Goal: Task Accomplishment & Management: Complete application form

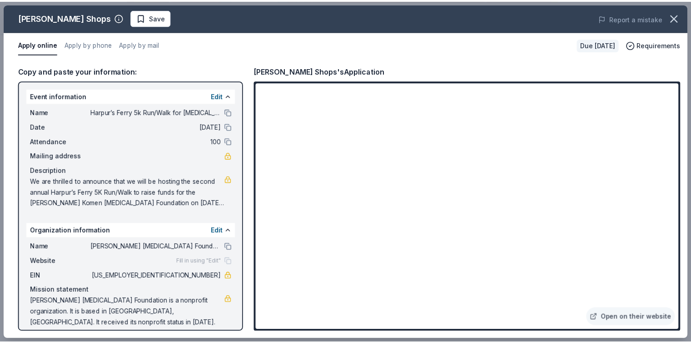
scroll to position [8, 0]
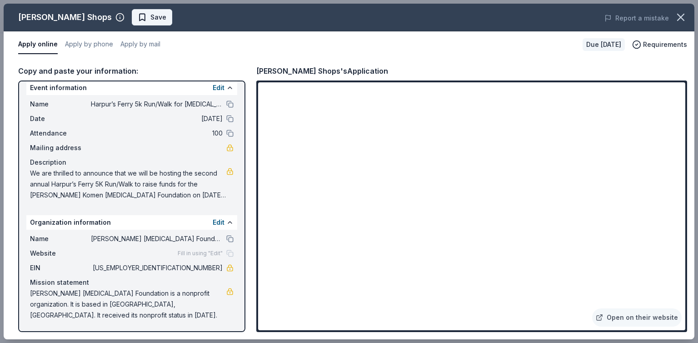
click at [150, 21] on span "Save" at bounding box center [158, 17] width 16 height 11
click at [677, 16] on icon "button" at bounding box center [680, 17] width 13 height 13
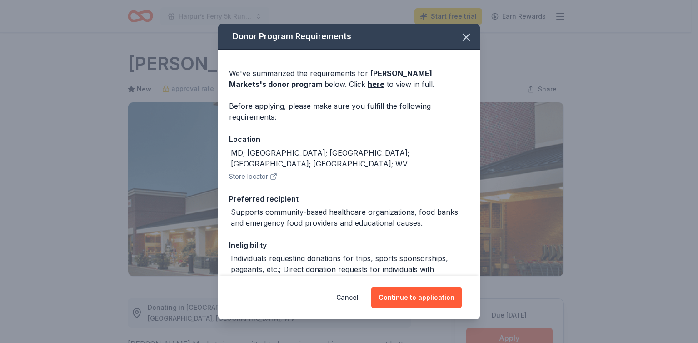
scroll to position [90, 0]
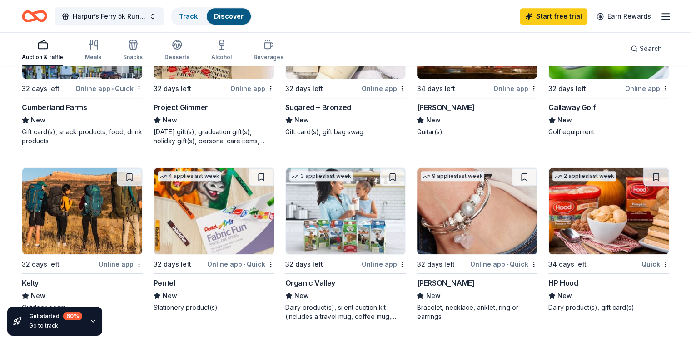
scroll to position [527, 0]
click at [82, 99] on div "32 days left Online app • Quick Cumberland Farms New Gift card(s), snack produc…" at bounding box center [82, 68] width 121 height 154
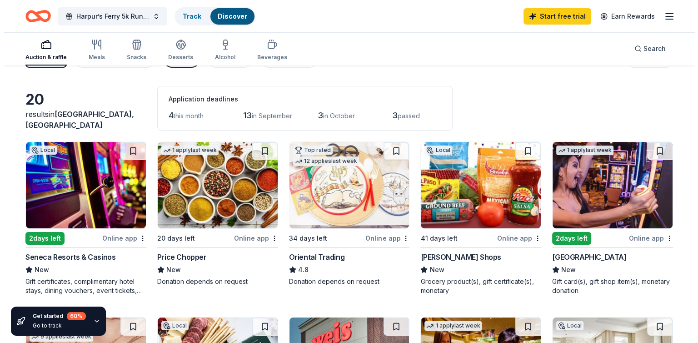
scroll to position [0, 0]
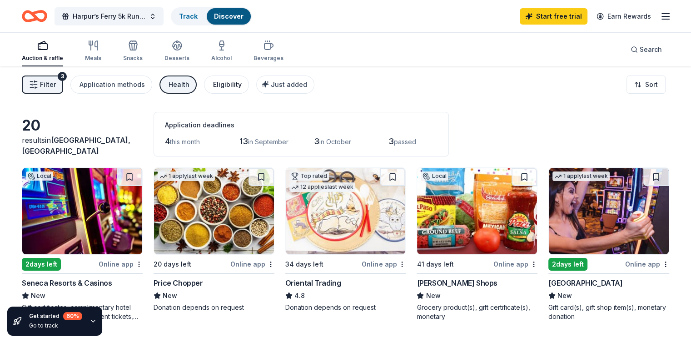
click at [242, 86] on div "Eligibility" at bounding box center [227, 84] width 29 height 11
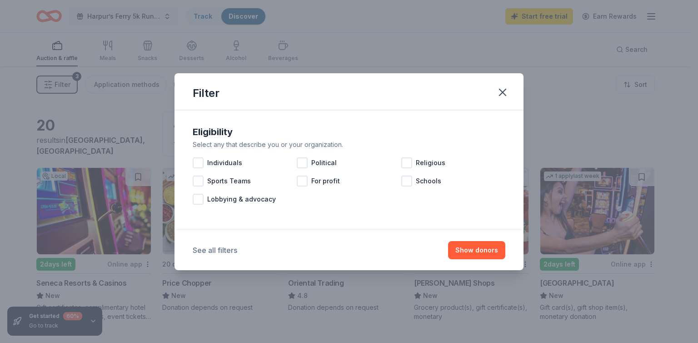
click at [213, 249] on button "See all filters" at bounding box center [215, 249] width 45 height 11
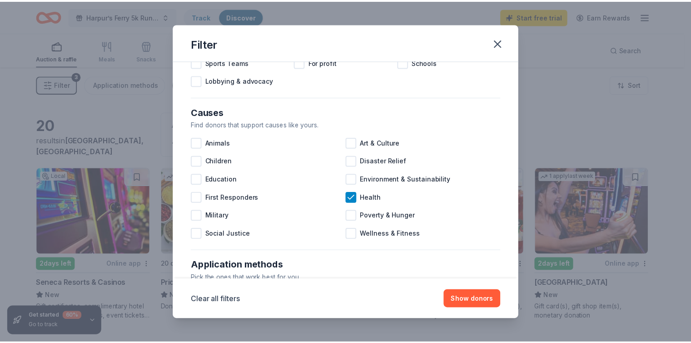
scroll to position [71, 0]
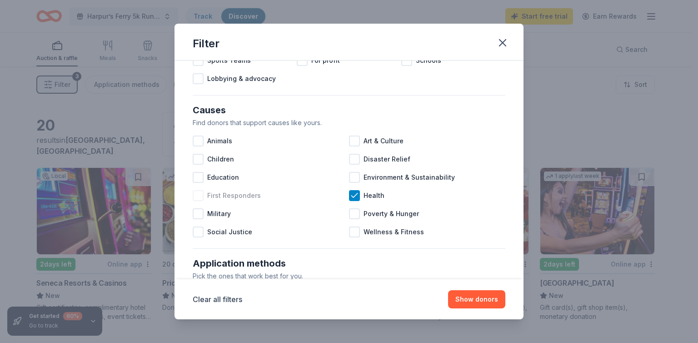
click at [239, 199] on span "First Responders" at bounding box center [234, 195] width 54 height 11
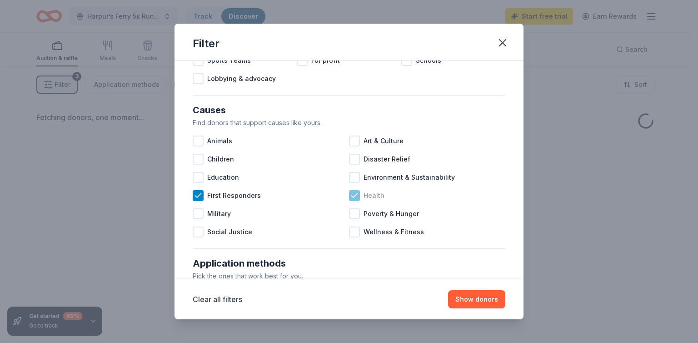
click at [358, 194] on div "Health" at bounding box center [427, 195] width 156 height 18
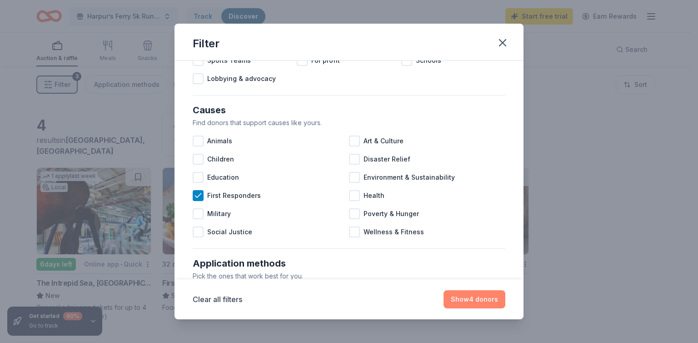
click at [474, 297] on button "Show 4 donors" at bounding box center [474, 299] width 62 height 18
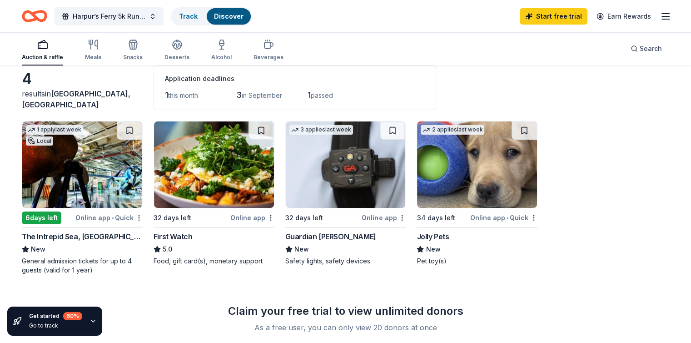
scroll to position [47, 0]
click at [105, 206] on img at bounding box center [82, 164] width 120 height 86
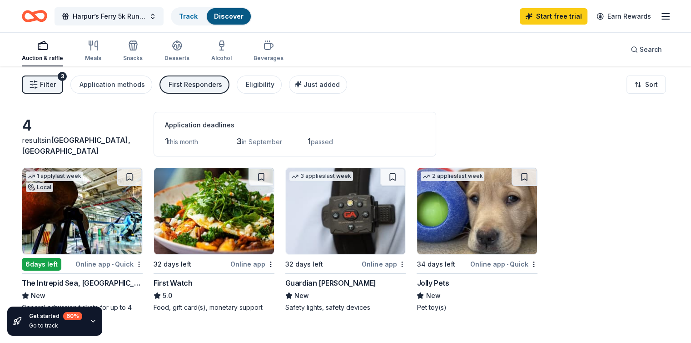
scroll to position [0, 0]
click at [289, 153] on div "Application deadlines 1 this month 3 in September 1 passed" at bounding box center [295, 134] width 283 height 45
click at [200, 18] on link "Track · 1" at bounding box center [191, 16] width 24 height 8
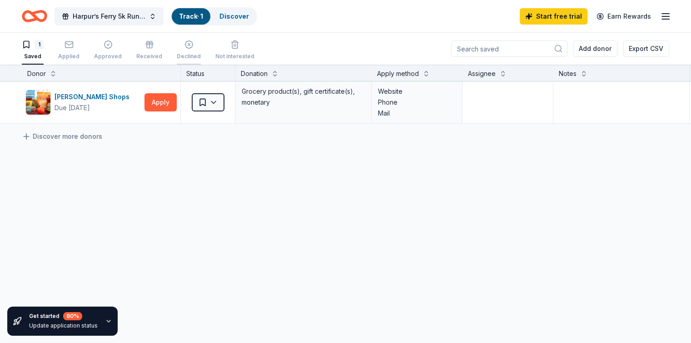
click at [193, 51] on div "Declined" at bounding box center [189, 50] width 24 height 20
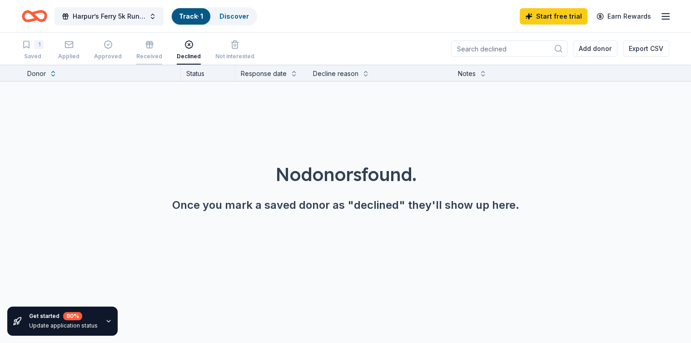
click at [154, 43] on icon "button" at bounding box center [149, 44] width 9 height 9
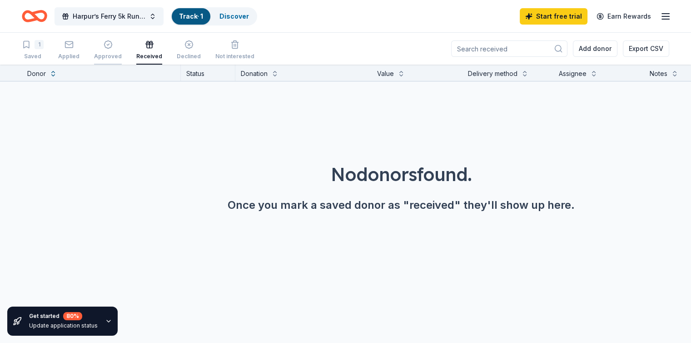
click at [116, 51] on div "Approved" at bounding box center [108, 50] width 28 height 20
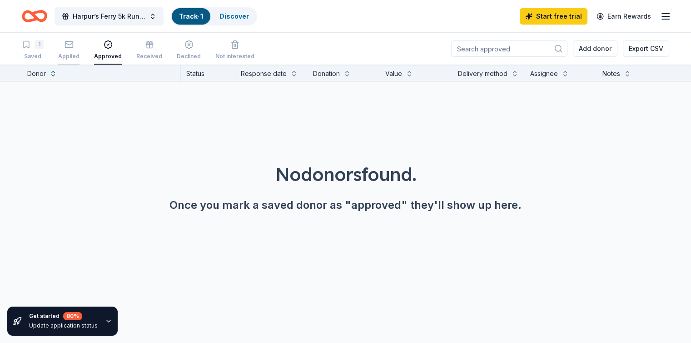
click at [75, 45] on div "button" at bounding box center [68, 44] width 21 height 9
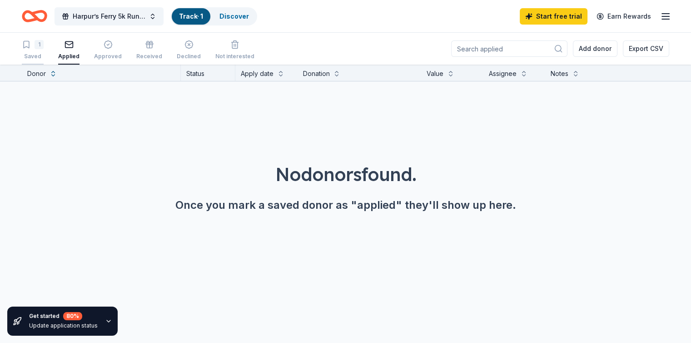
click at [44, 46] on div "1" at bounding box center [39, 44] width 9 height 9
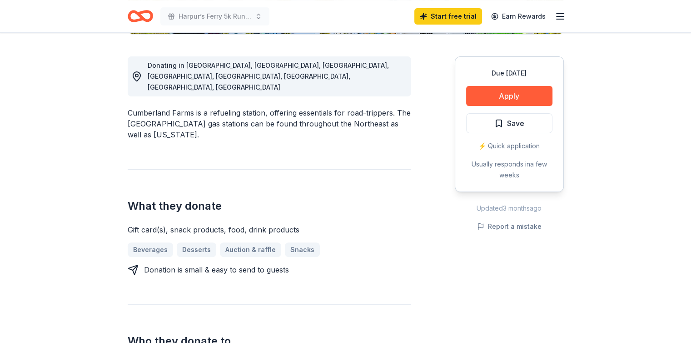
scroll to position [245, 0]
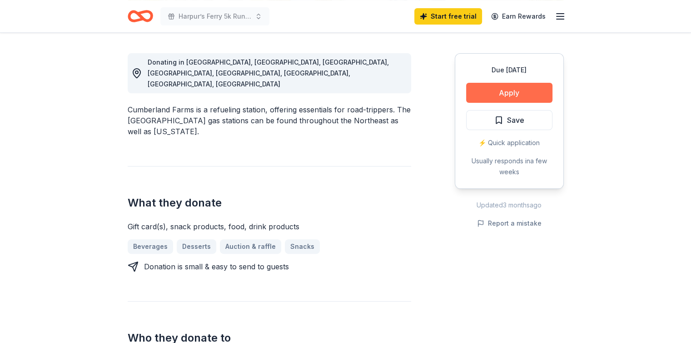
click at [479, 87] on button "Apply" at bounding box center [509, 93] width 86 height 20
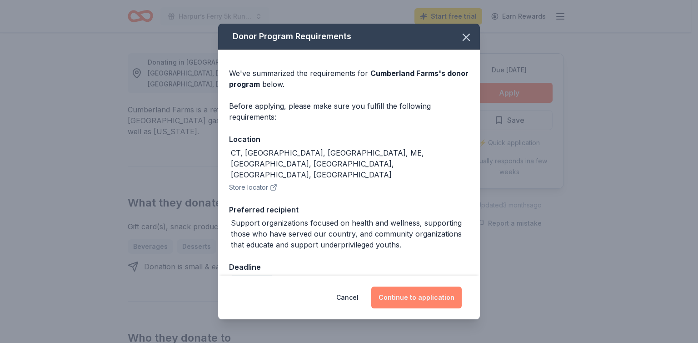
click at [405, 295] on button "Continue to application" at bounding box center [416, 297] width 90 height 22
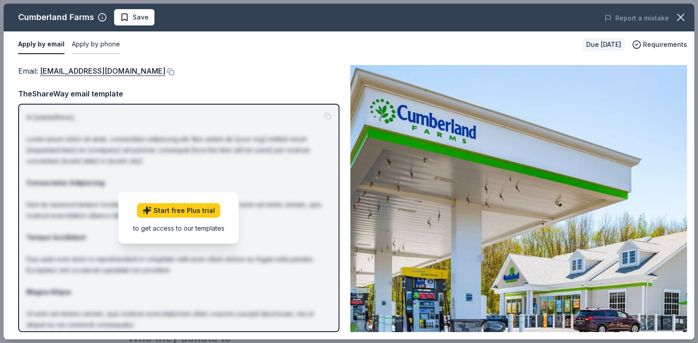
click at [90, 46] on button "Apply by phone" at bounding box center [96, 44] width 48 height 19
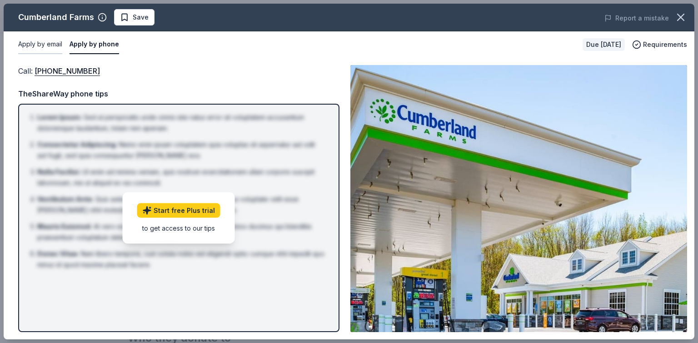
click at [53, 38] on button "Apply by email" at bounding box center [40, 44] width 44 height 19
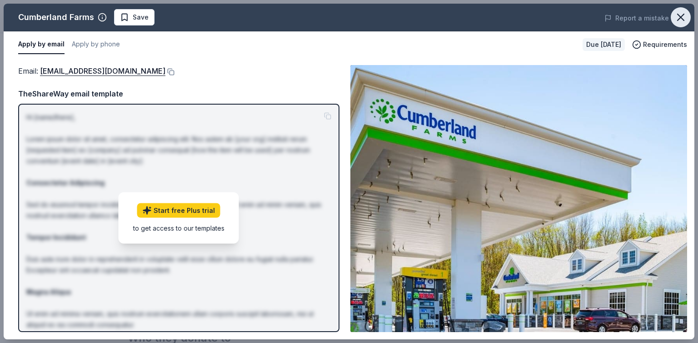
click at [686, 16] on icon "button" at bounding box center [680, 17] width 13 height 13
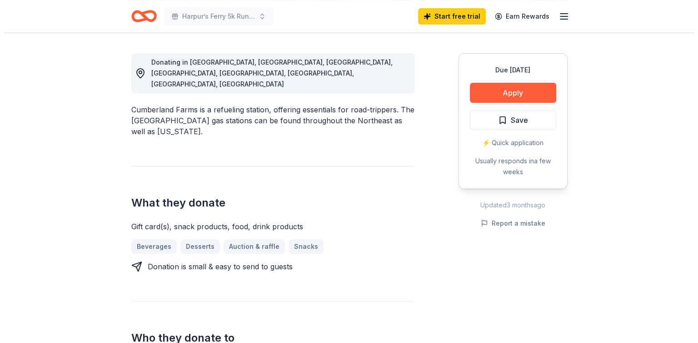
scroll to position [246, 0]
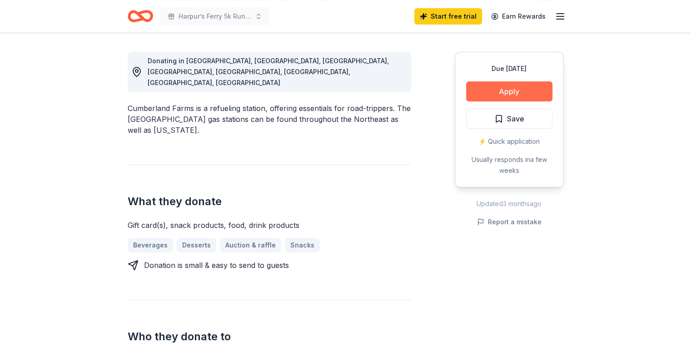
click at [508, 97] on button "Apply" at bounding box center [509, 91] width 86 height 20
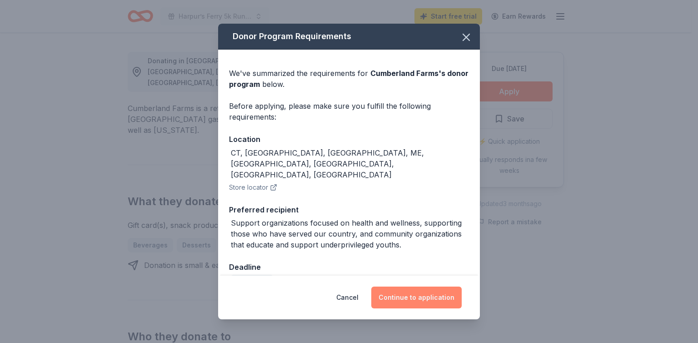
click at [424, 299] on button "Continue to application" at bounding box center [416, 297] width 90 height 22
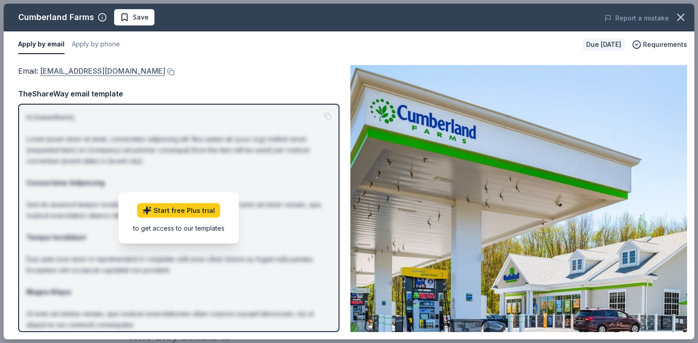
click at [76, 73] on link "[EMAIL_ADDRESS][DOMAIN_NAME]" at bounding box center [102, 71] width 125 height 12
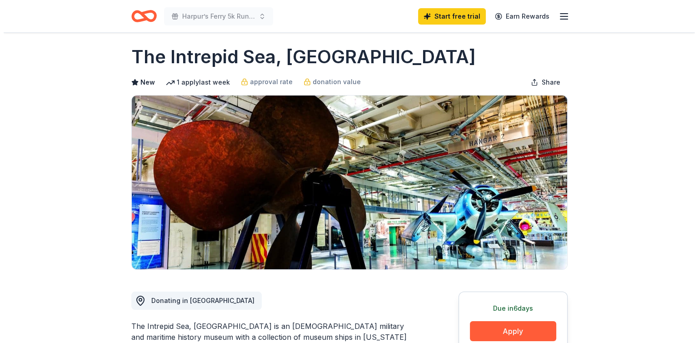
scroll to position [7, 0]
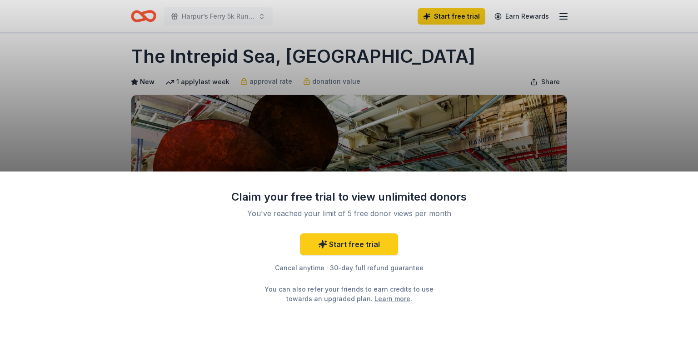
click at [685, 166] on div "Claim your free trial to view unlimited donors You've reached your limit of 5 f…" at bounding box center [349, 171] width 698 height 343
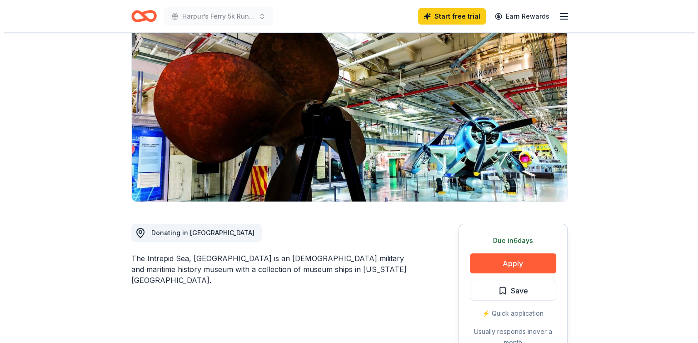
scroll to position [87, 0]
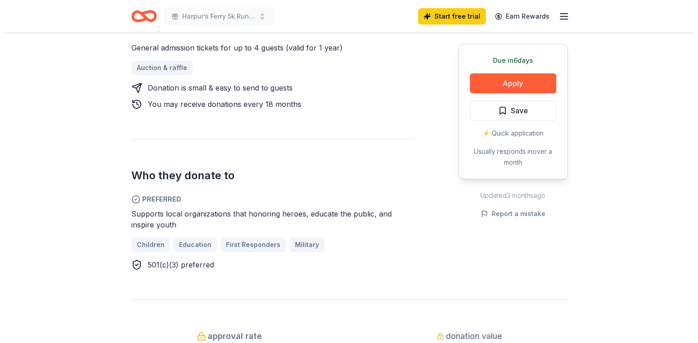
scroll to position [403, 0]
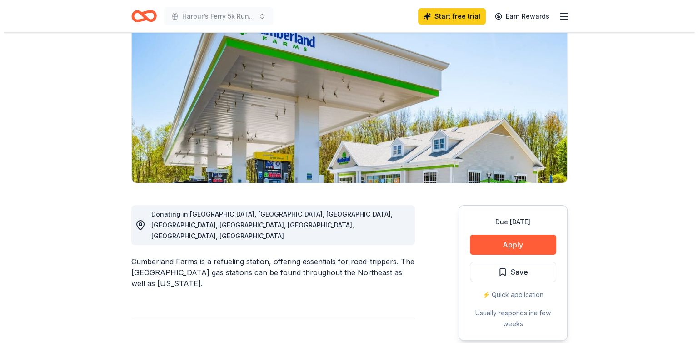
scroll to position [70, 0]
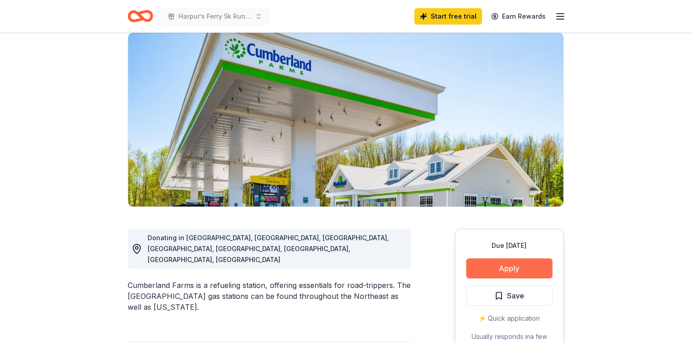
click at [502, 264] on button "Apply" at bounding box center [509, 268] width 86 height 20
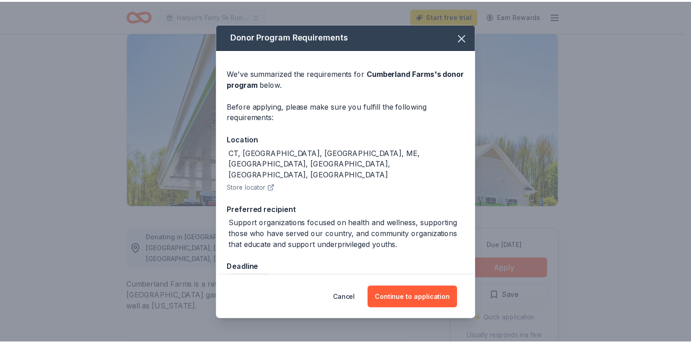
scroll to position [1, 0]
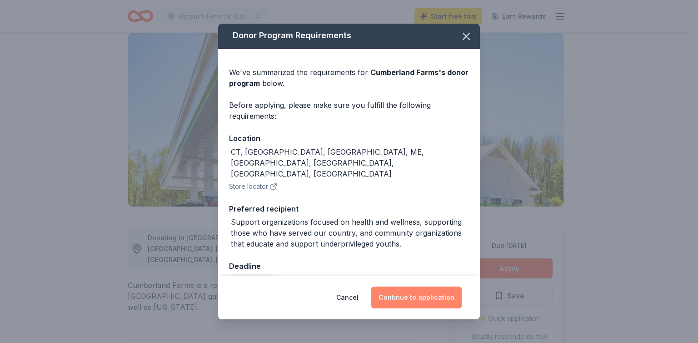
click at [411, 286] on button "Continue to application" at bounding box center [416, 297] width 90 height 22
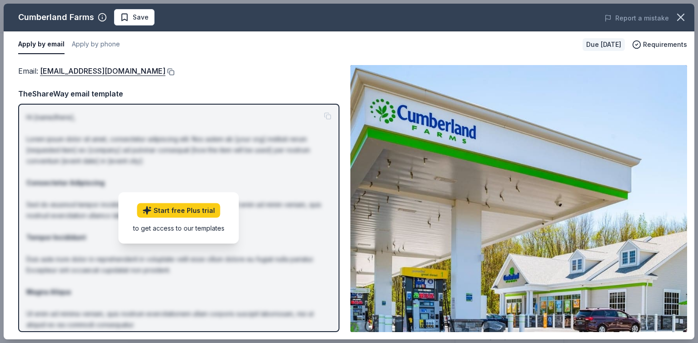
click at [165, 72] on button at bounding box center [169, 71] width 9 height 7
click at [677, 15] on icon "button" at bounding box center [680, 17] width 13 height 13
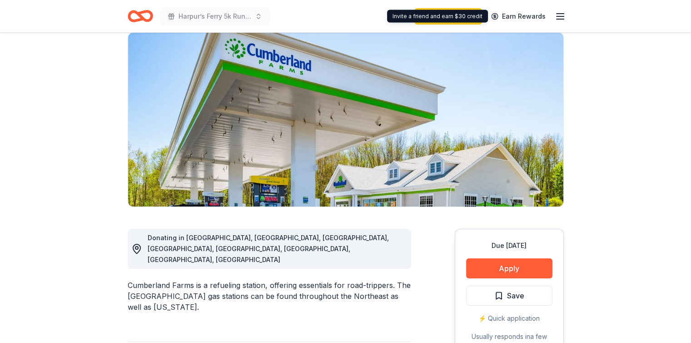
click at [566, 15] on div "Harpur’s Ferry 5k Run/Walk for [MEDICAL_DATA] Start free trial Earn Rewards" at bounding box center [345, 16] width 465 height 32
click at [565, 13] on icon "button" at bounding box center [560, 16] width 11 height 11
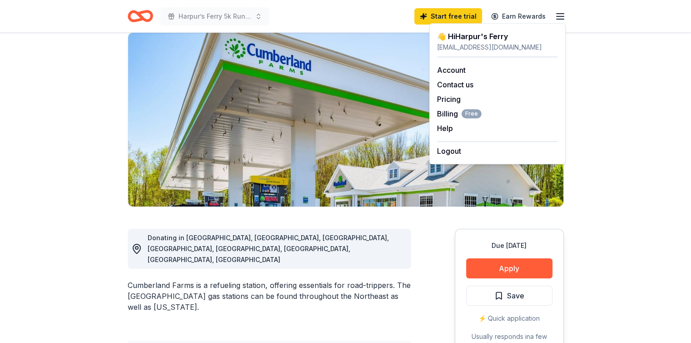
click at [146, 7] on icon "Home" at bounding box center [140, 15] width 25 height 21
